Goal: Book appointment/travel/reservation

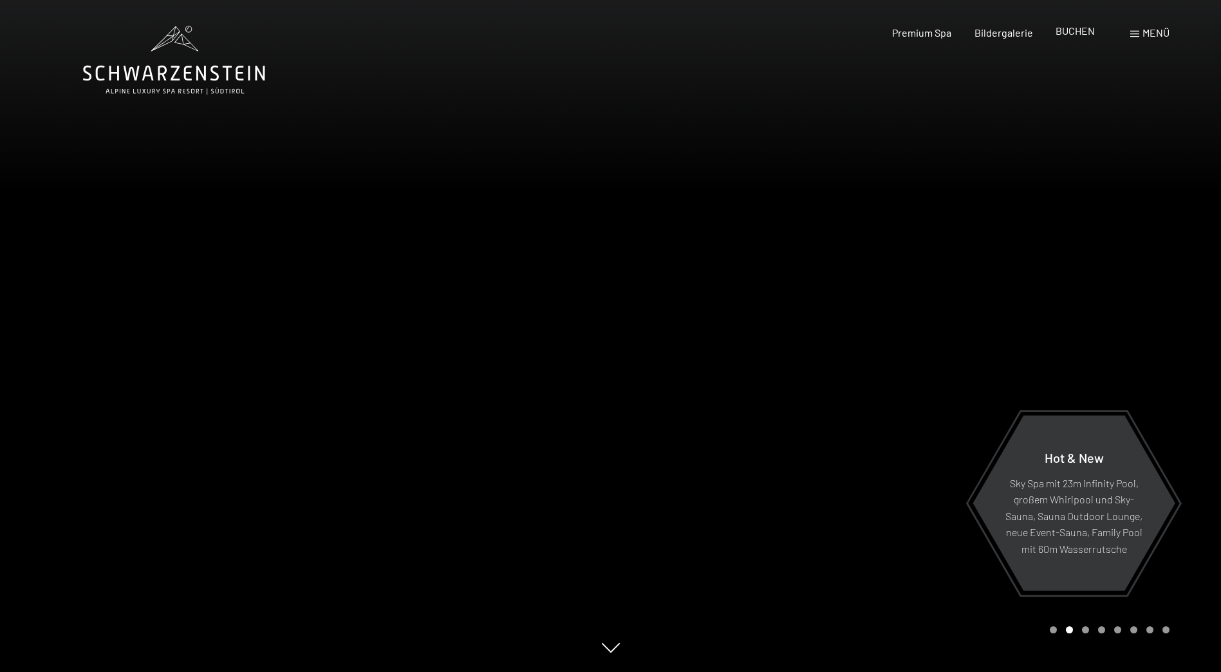
click at [1071, 32] on span "BUCHEN" at bounding box center [1075, 30] width 39 height 12
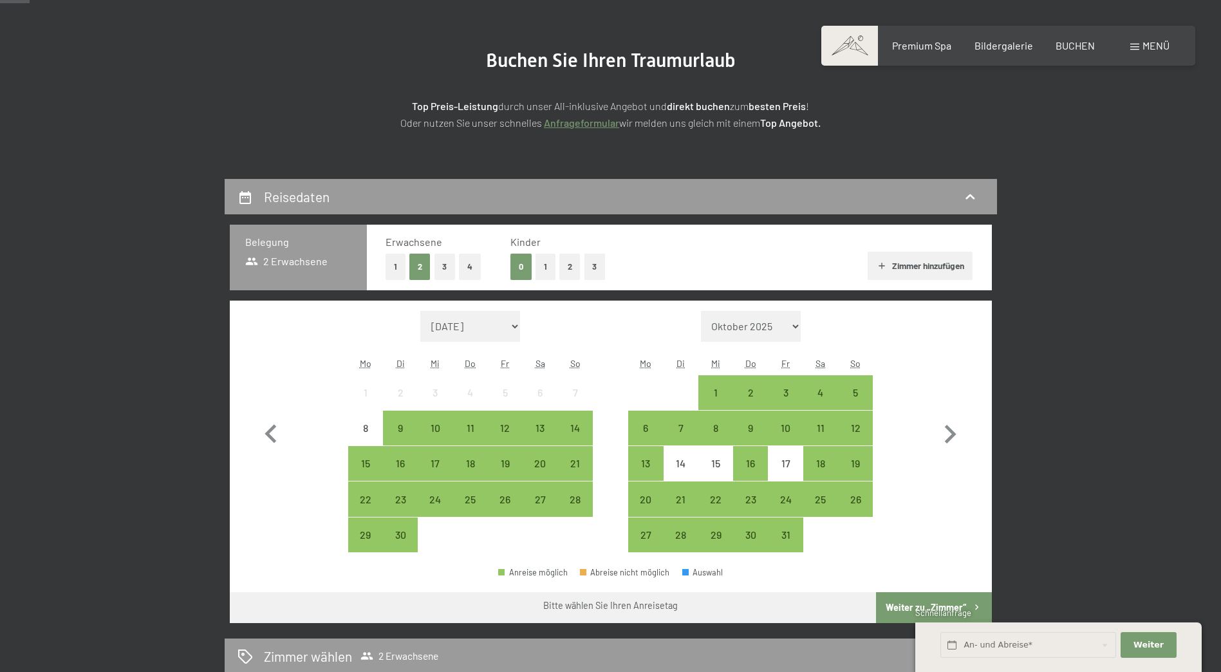
scroll to position [129, 0]
click at [862, 462] on div "19" at bounding box center [856, 474] width 32 height 32
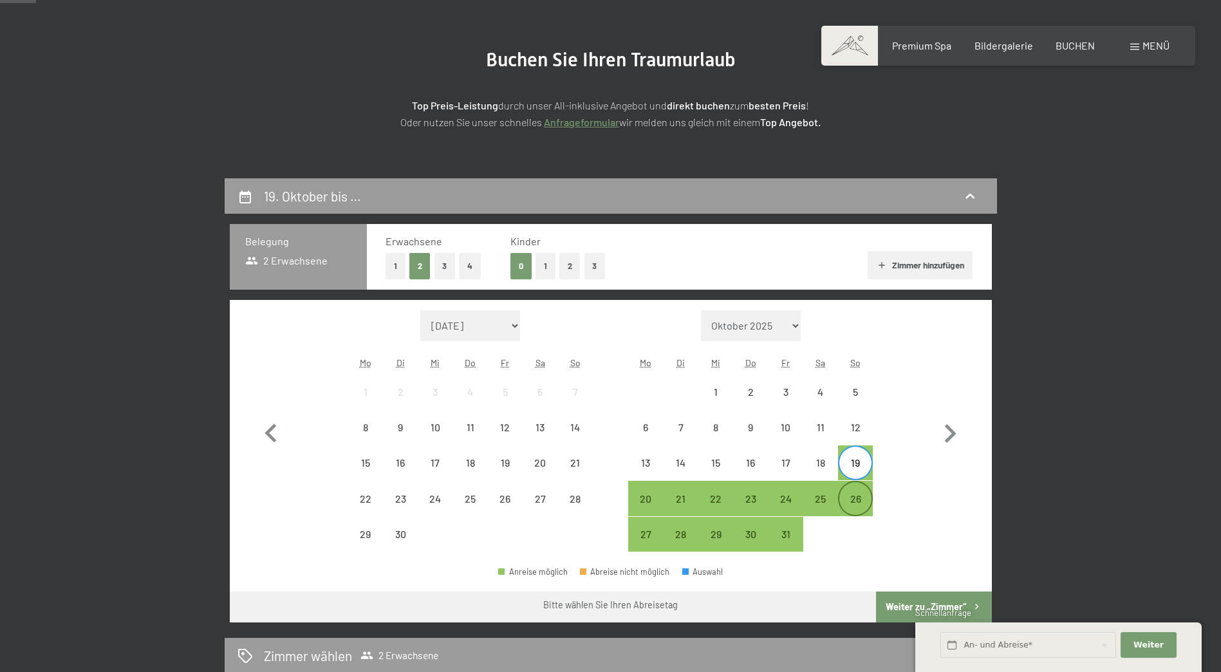
click at [854, 500] on div "26" at bounding box center [856, 510] width 32 height 32
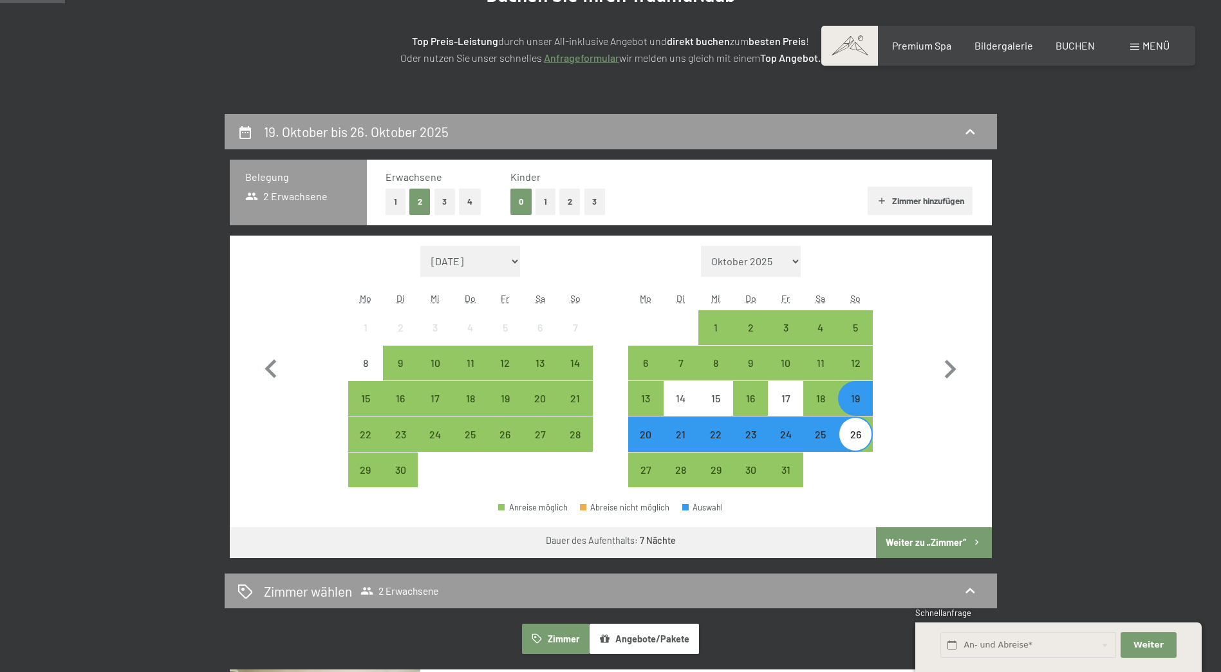
click at [909, 540] on button "Weiter zu „Zimmer“" at bounding box center [933, 542] width 115 height 31
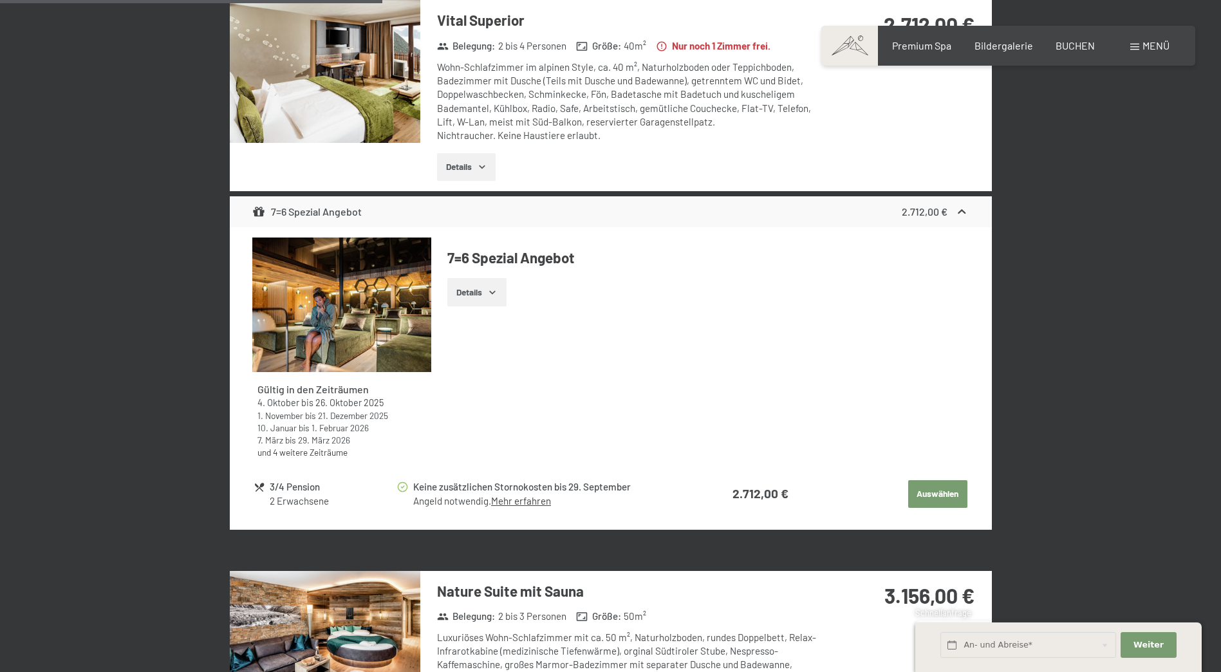
scroll to position [1015, 0]
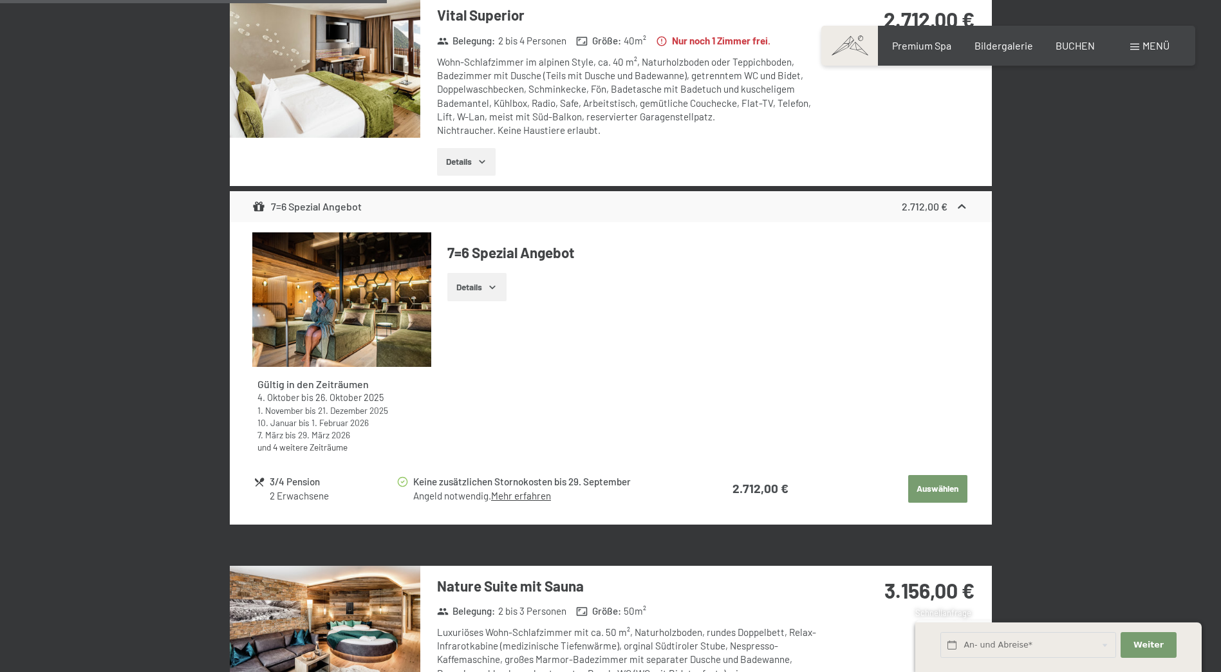
click at [945, 492] on button "Auswählen" at bounding box center [938, 489] width 59 height 28
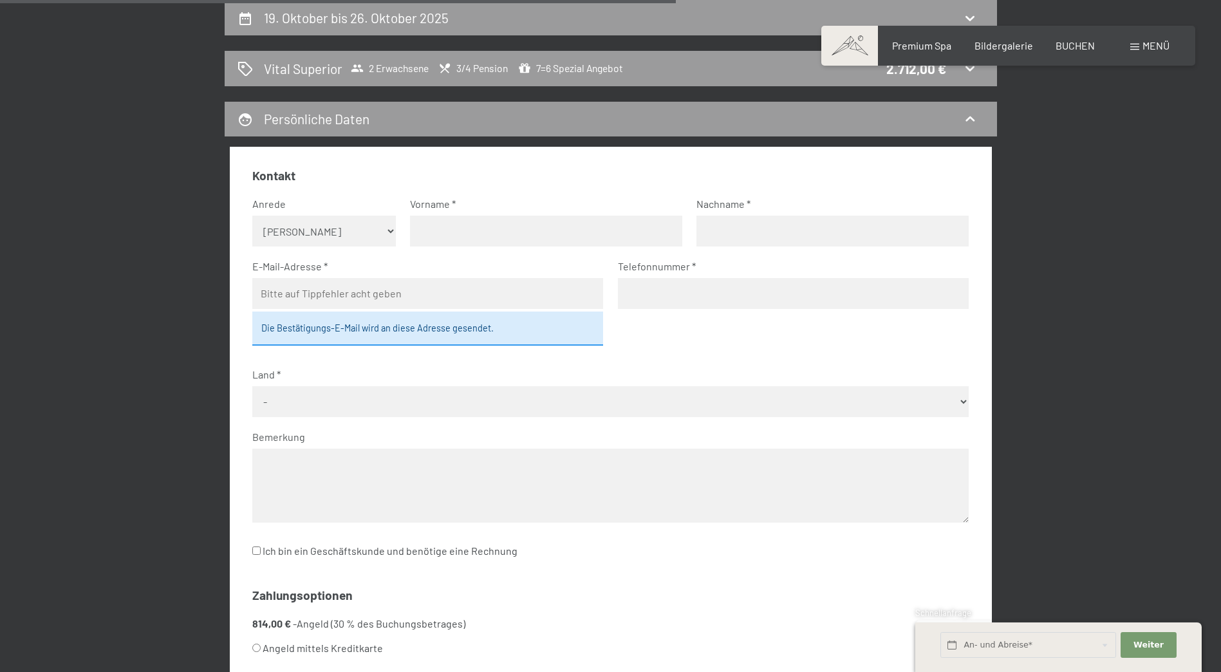
click at [353, 235] on select "Keine Angabe Frau Herr" at bounding box center [324, 231] width 144 height 31
select select "m"
click at [252, 216] on select "Keine Angabe Frau Herr" at bounding box center [324, 231] width 144 height 31
click at [627, 229] on input "text" at bounding box center [546, 231] width 272 height 31
type input "Rayk"
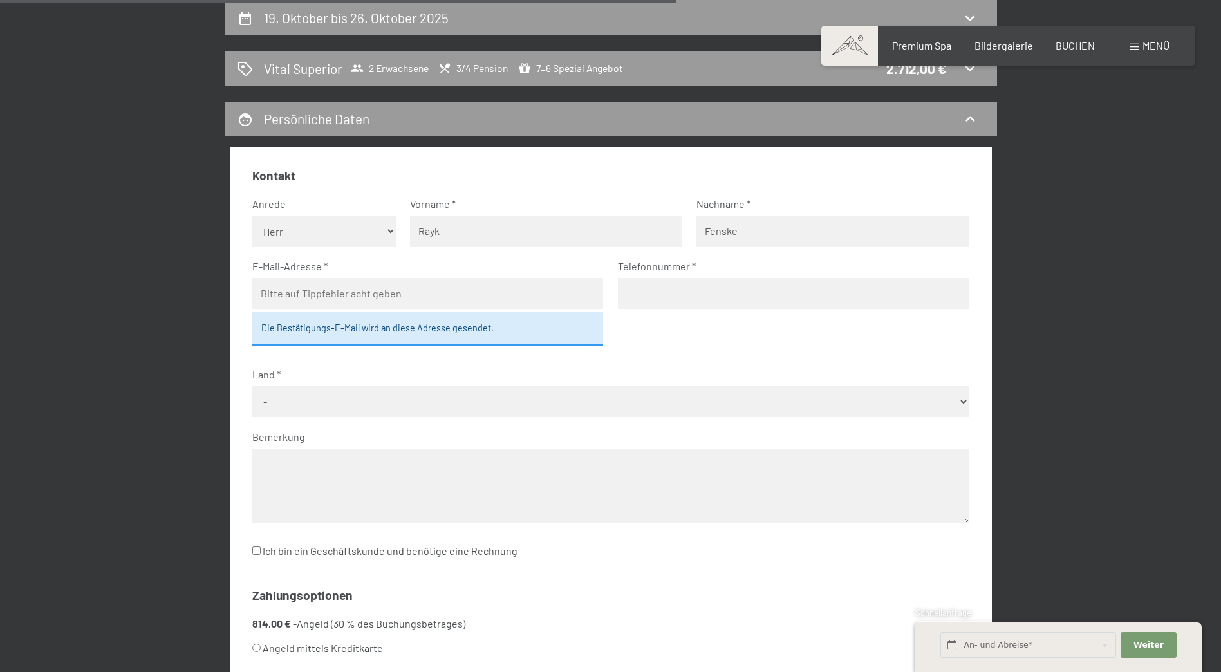
type input "Fenske"
type input "rayk.fenske@me.com"
type input "+491718616848"
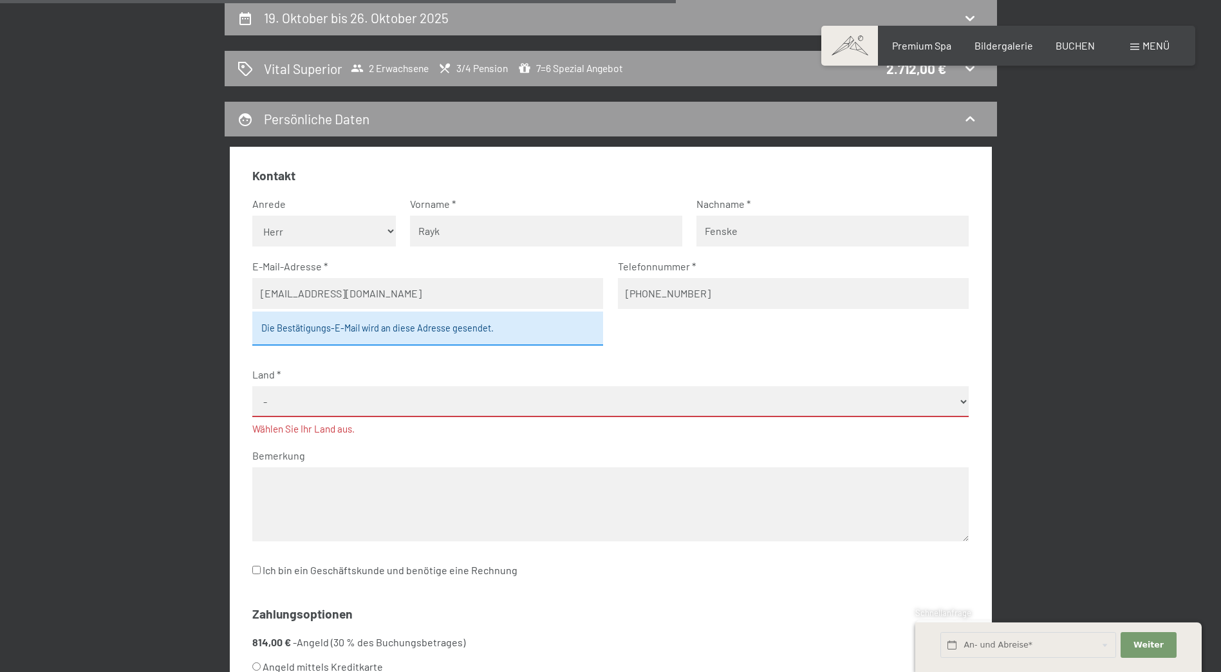
select select "DEU"
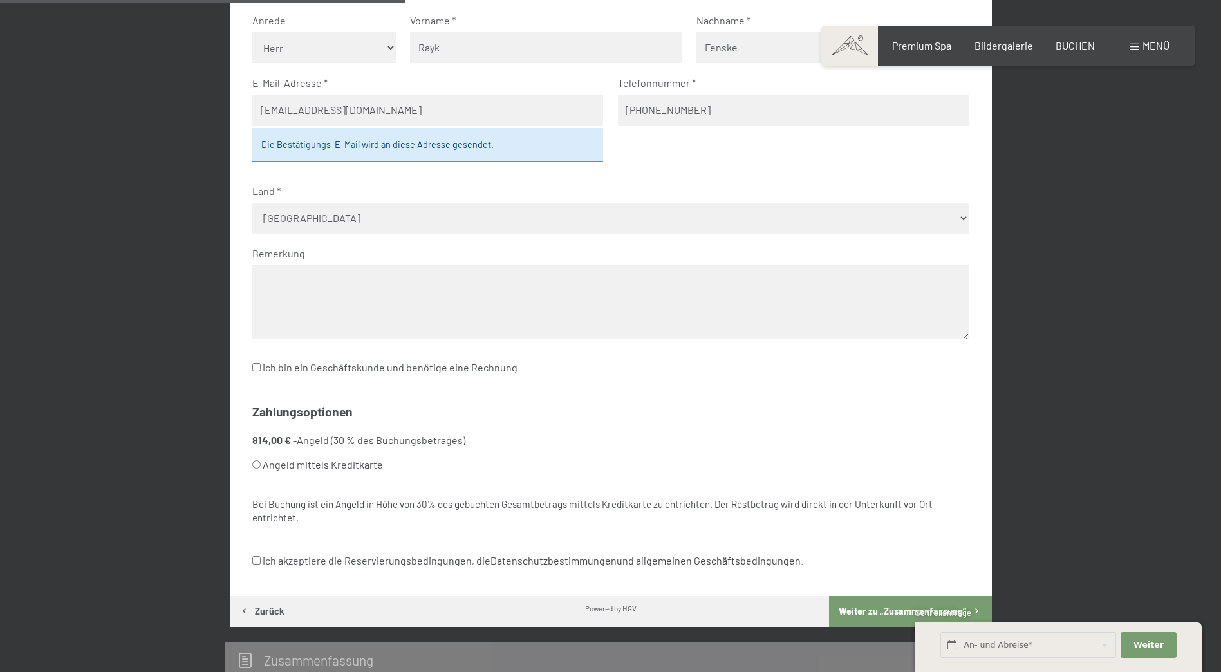
scroll to position [500, 0]
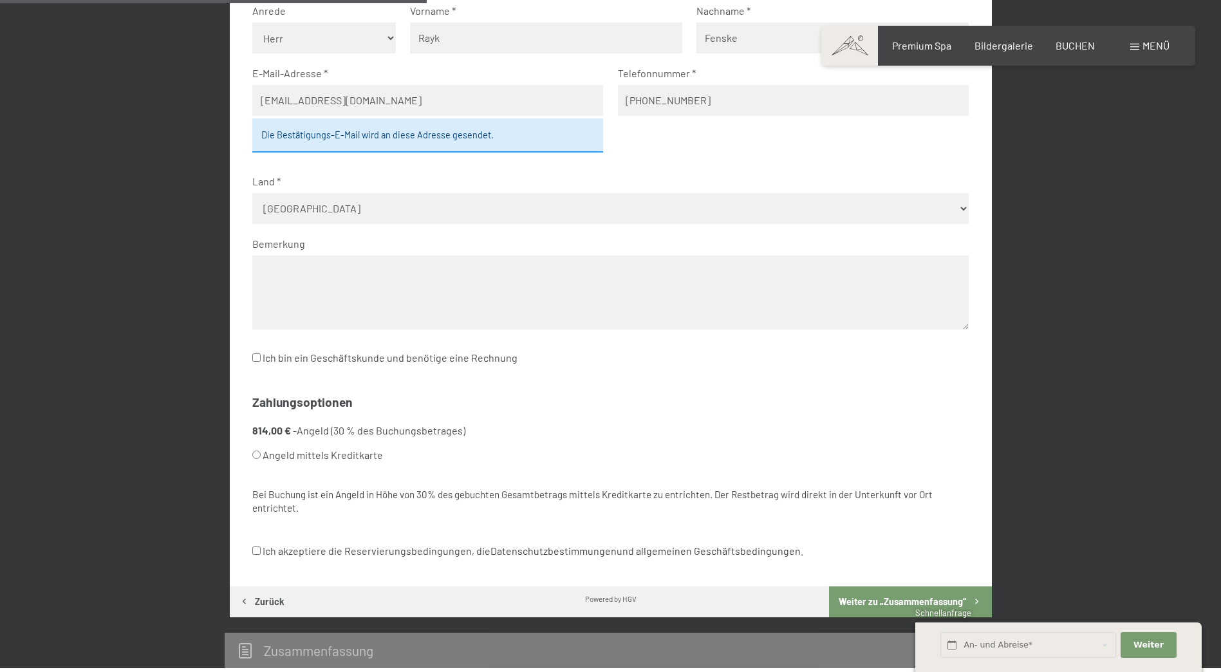
click at [329, 452] on label "Angeld mittels Kreditkarte" at bounding box center [595, 455] width 686 height 24
click at [261, 452] on input "Angeld mittels Kreditkarte" at bounding box center [256, 455] width 8 height 8
radio input "true"
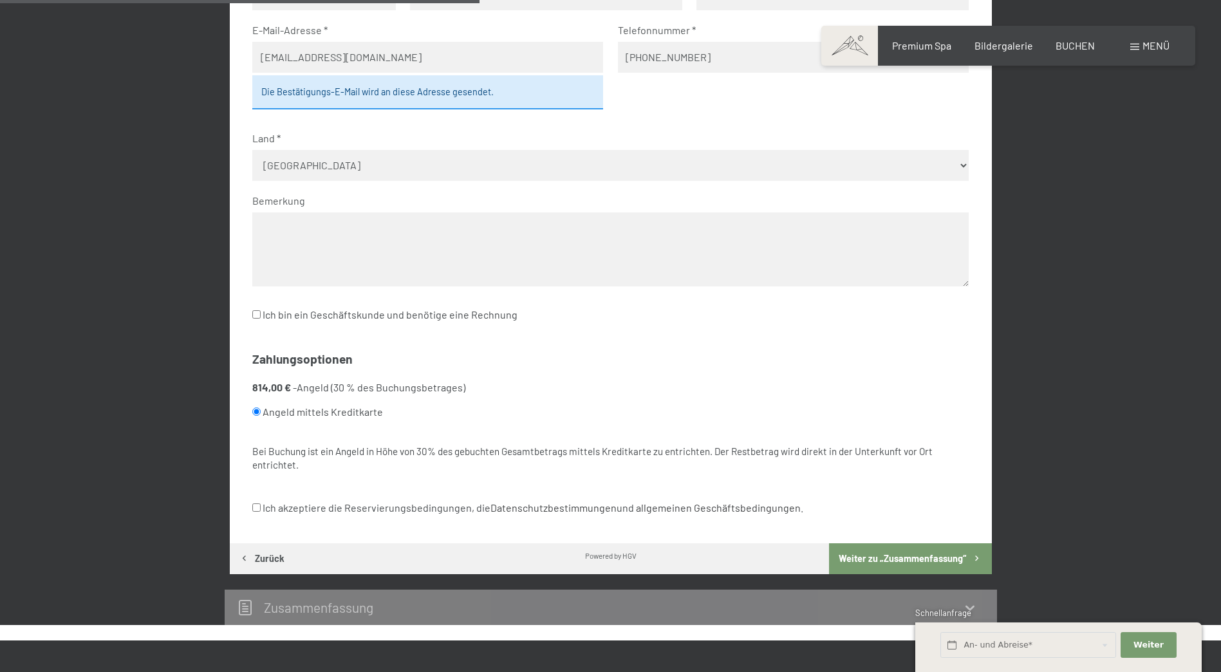
scroll to position [565, 0]
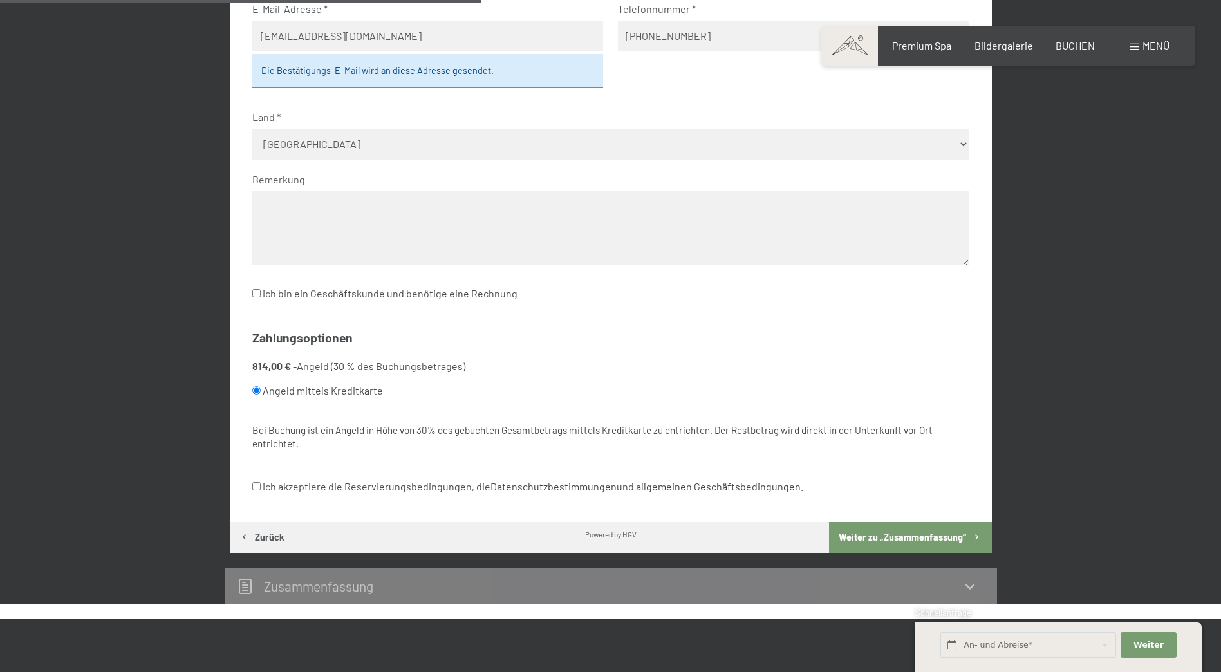
click at [413, 489] on label "Ich akzeptiere die Reservierungsbedingungen, die Datenschutzbestimmungen und al…" at bounding box center [527, 487] width 551 height 24
click at [261, 489] on input "Ich akzeptiere die Reservierungsbedingungen, die Datenschutzbestimmungen und al…" at bounding box center [256, 486] width 8 height 8
checkbox input "true"
click at [908, 536] on button "Weiter zu „Zusammen­fassung“" at bounding box center [910, 537] width 162 height 31
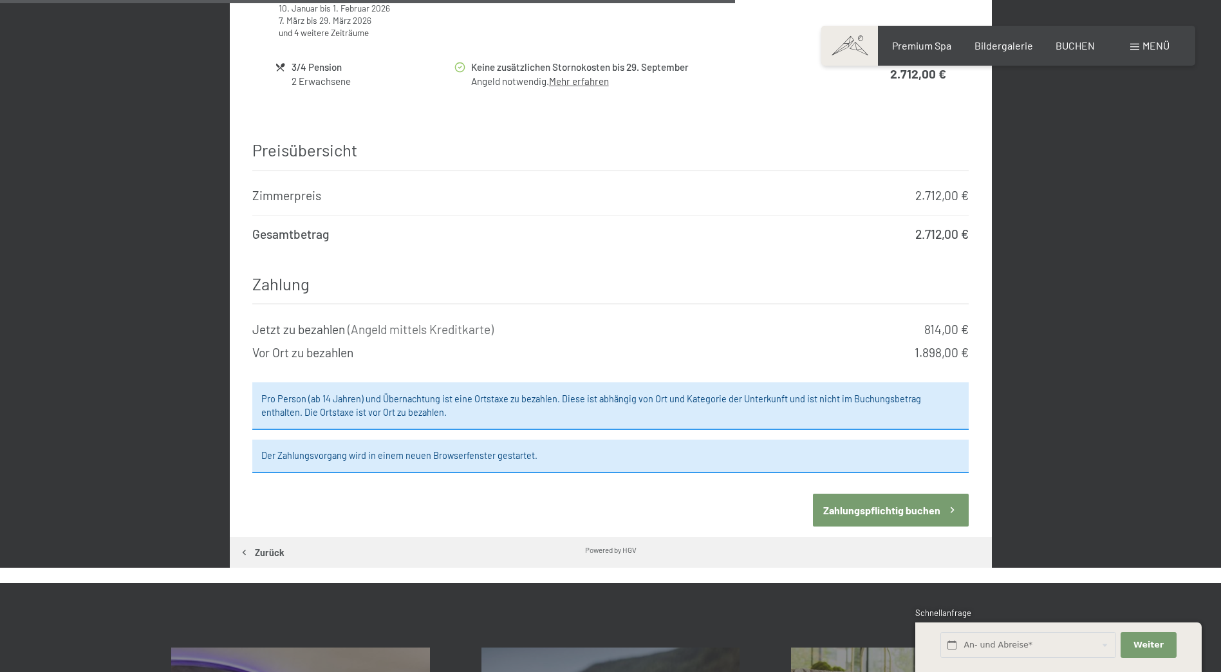
scroll to position [1209, 0]
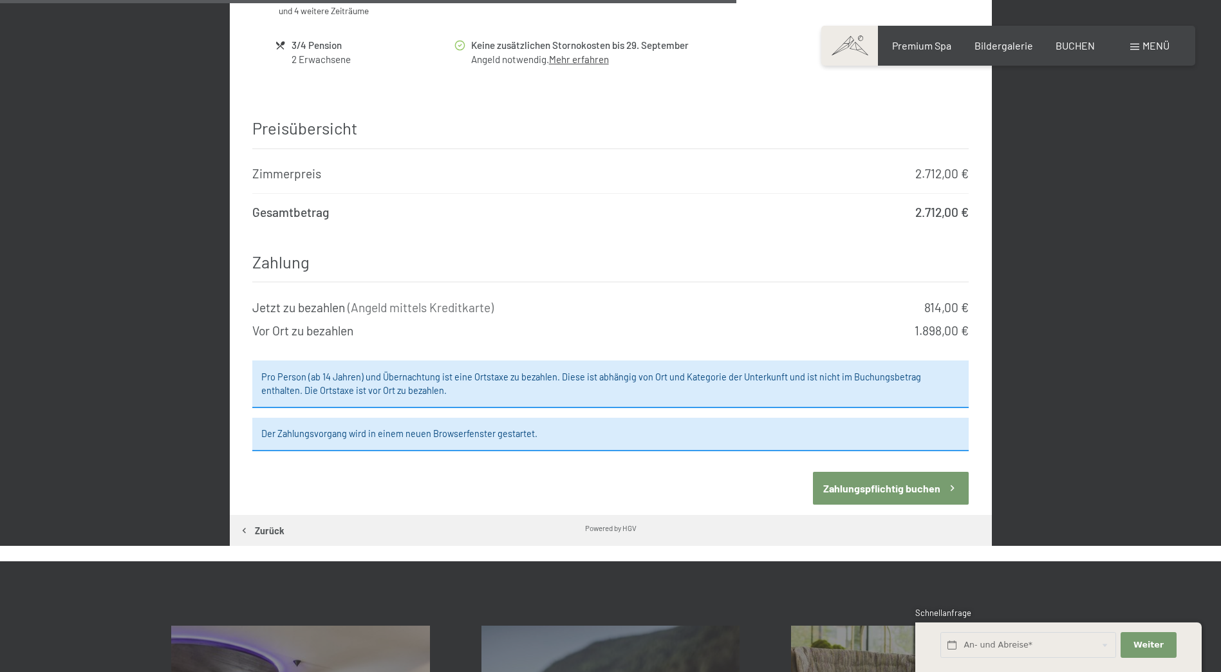
click at [883, 476] on button "Zahlungspflichtig buchen" at bounding box center [891, 488] width 156 height 33
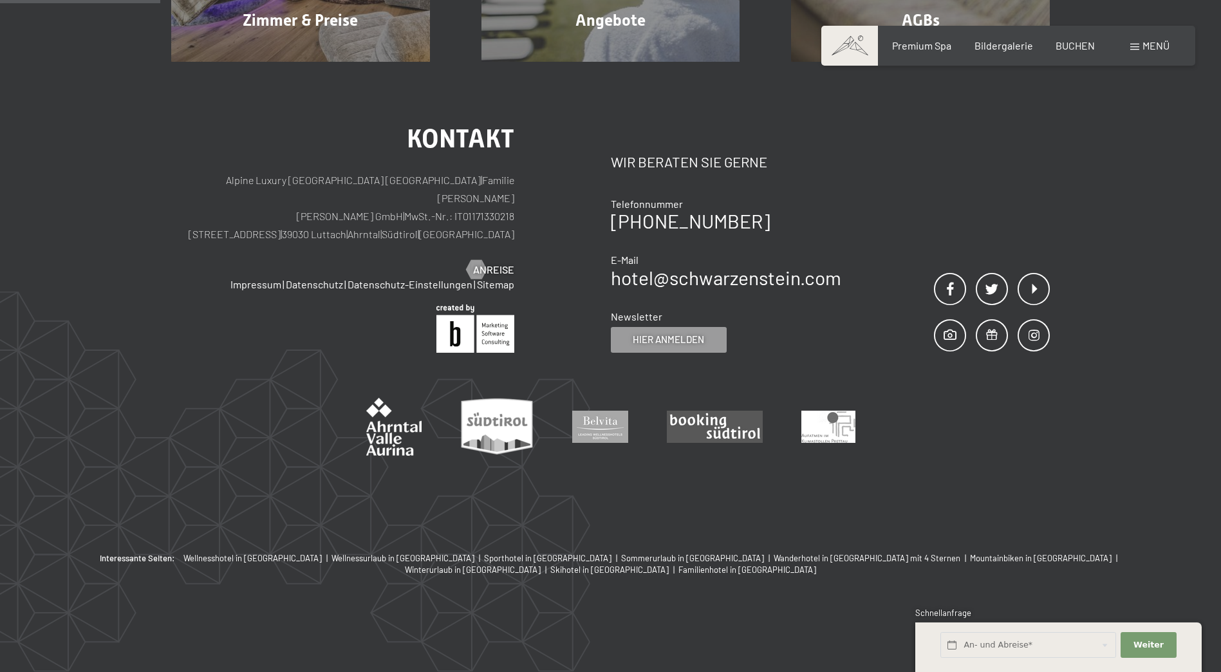
scroll to position [307, 0]
